Goal: Information Seeking & Learning: Learn about a topic

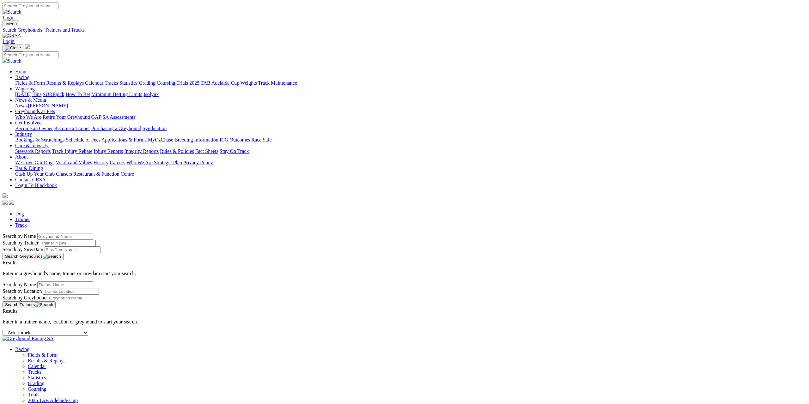
click at [88, 330] on select "-- Select track-- [GEOGRAPHIC_DATA] [GEOGRAPHIC_DATA] [GEOGRAPHIC_DATA] [GEOGRA…" at bounding box center [46, 333] width 86 height 6
select select "mandurah"
click at [88, 330] on select "-- Select track-- [GEOGRAPHIC_DATA] [GEOGRAPHIC_DATA] [GEOGRAPHIC_DATA] [GEOGRA…" at bounding box center [46, 333] width 86 height 6
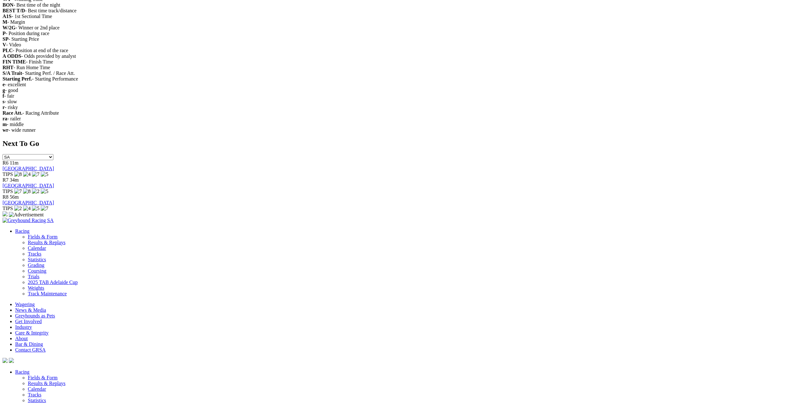
scroll to position [1454, 0]
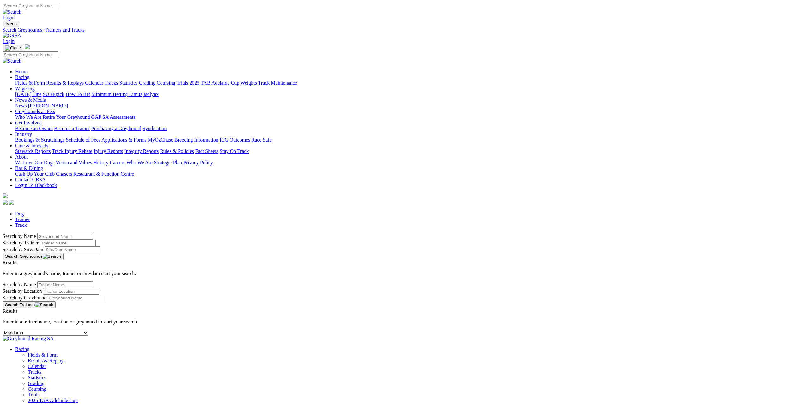
click at [88, 330] on select "-- Select track-- Albion Park Angle Park Ballarat Bathurst Bendigo Broken Hill …" at bounding box center [46, 333] width 86 height 6
select select "warragul"
click at [88, 330] on select "-- Select track-- Albion Park Angle Park Ballarat Bathurst Bendigo Broken Hill …" at bounding box center [46, 333] width 86 height 6
click at [88, 330] on select "-- Select track-- [GEOGRAPHIC_DATA] [GEOGRAPHIC_DATA] [GEOGRAPHIC_DATA] [GEOGRA…" at bounding box center [46, 333] width 86 height 6
select select "bulli"
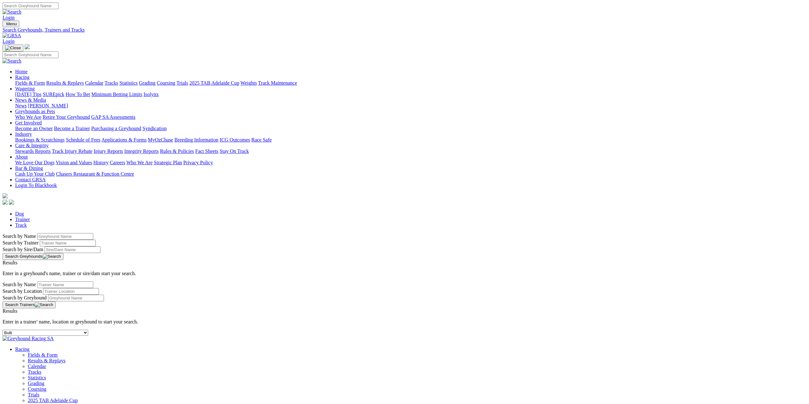
click at [88, 330] on select "-- Select track-- Albion Park Angle Park Ballarat Bathurst Bendigo Broken Hill …" at bounding box center [46, 333] width 86 height 6
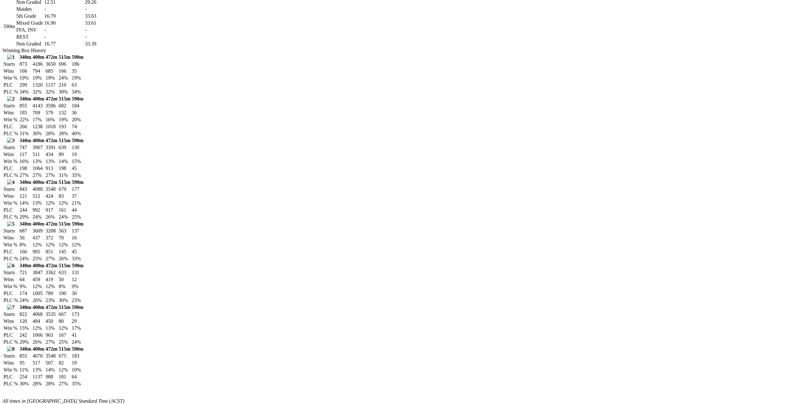
scroll to position [727, 0]
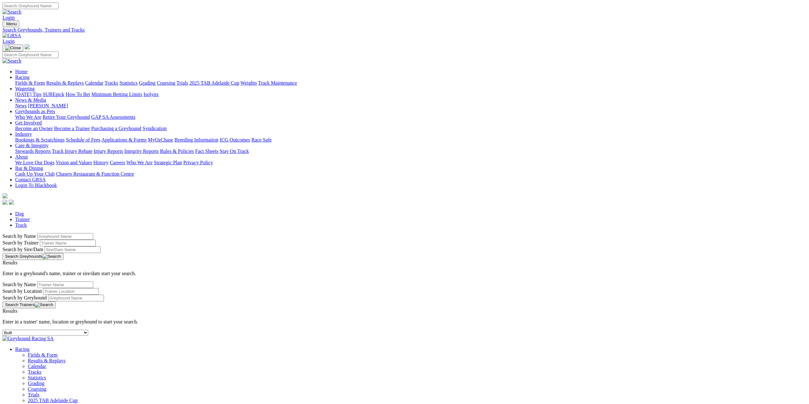
click at [88, 330] on select "-- Select track-- Albion Park Angle Park Ballarat Bathurst Bendigo Broken Hill …" at bounding box center [46, 333] width 86 height 6
select select "townsville"
click at [88, 330] on select "-- Select track-- Albion Park Angle Park Ballarat Bathurst Bendigo Broken Hill …" at bounding box center [46, 333] width 86 height 6
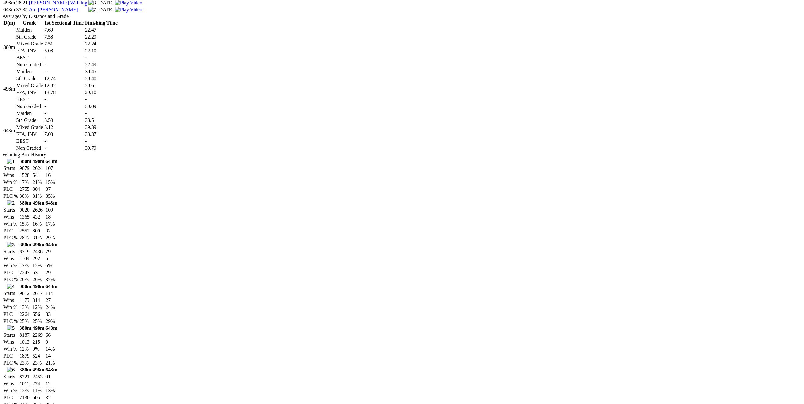
scroll to position [632, 0]
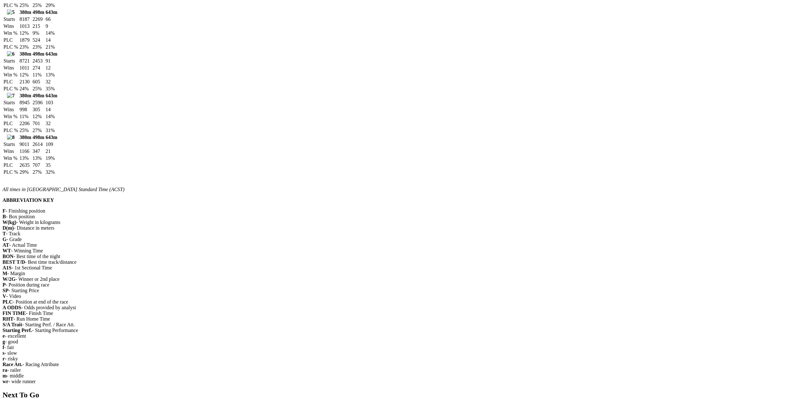
click at [32, 64] on td "8721" at bounding box center [25, 61] width 12 height 6
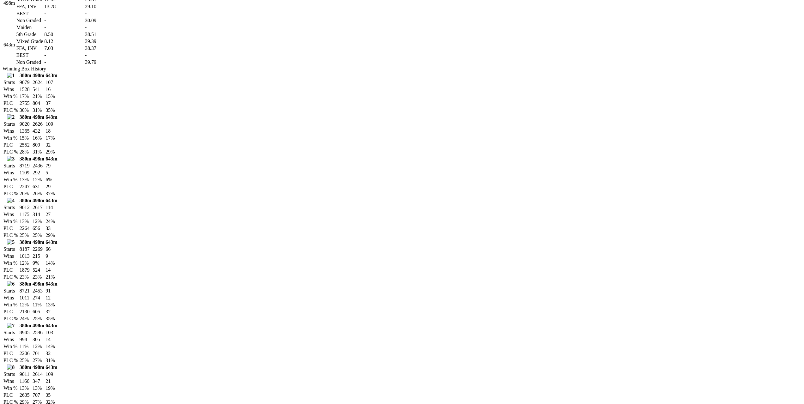
scroll to position [569, 0]
